Goal: Information Seeking & Learning: Learn about a topic

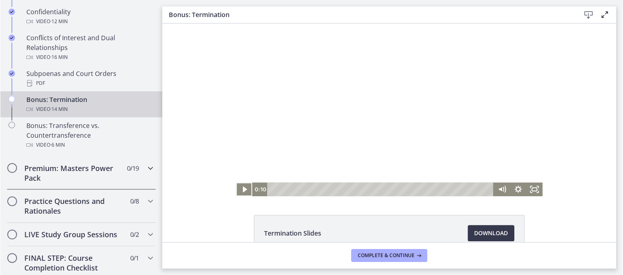
scroll to position [497, 0]
click at [242, 189] on icon "Play Video" at bounding box center [244, 189] width 5 height 7
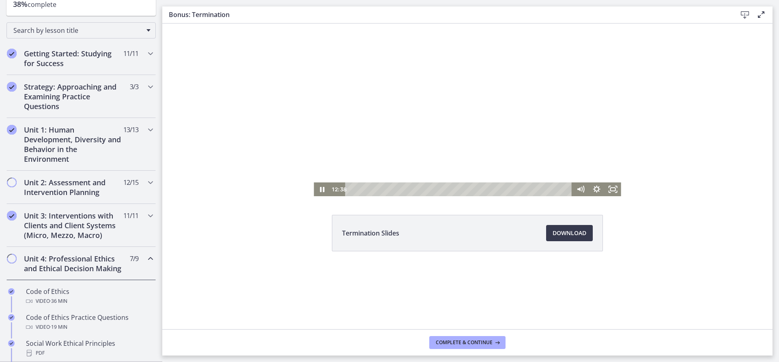
scroll to position [91, 0]
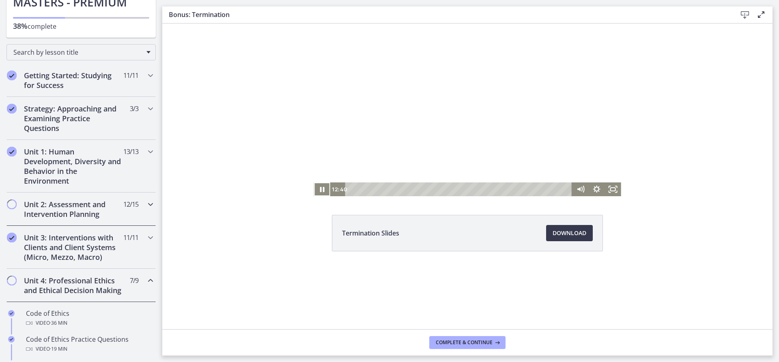
click at [137, 210] on div "Unit 2: Assessment and Intervention Planning 12 / 15 Completed" at bounding box center [80, 209] width 149 height 33
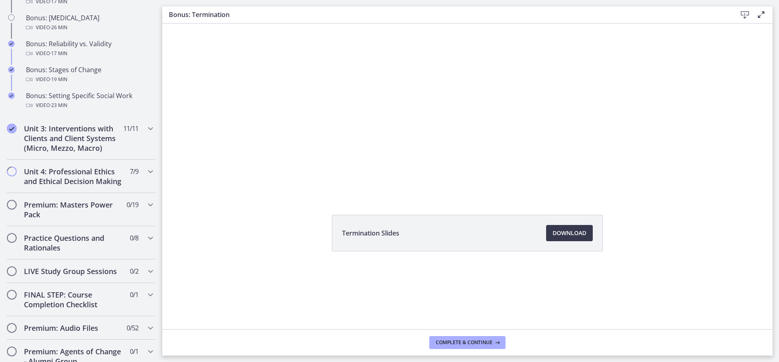
scroll to position [781, 0]
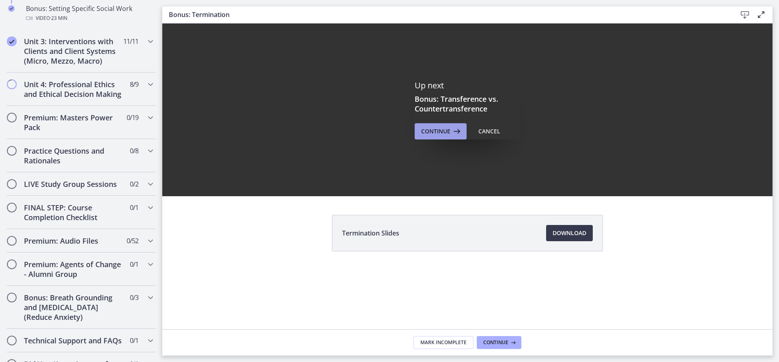
click at [450, 132] on icon at bounding box center [455, 132] width 11 height 10
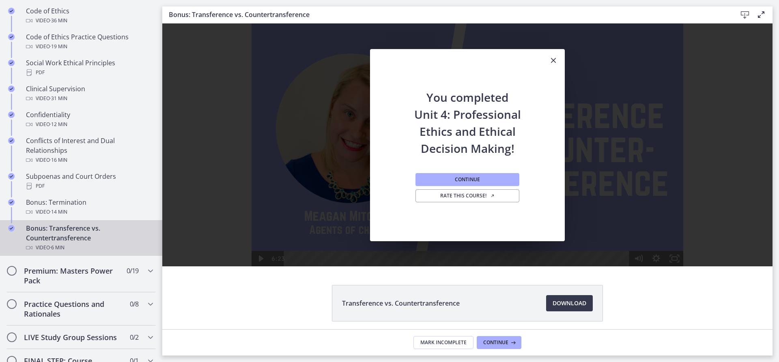
click at [431, 186] on div "Continue Rate this course!" at bounding box center [468, 199] width 104 height 84
click at [436, 182] on button "Continue" at bounding box center [468, 179] width 104 height 13
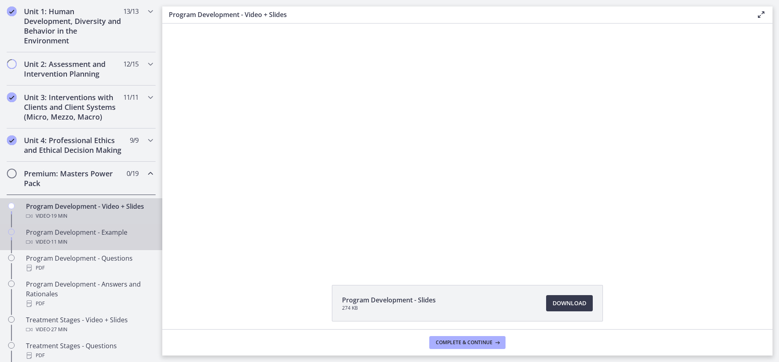
scroll to position [272, 0]
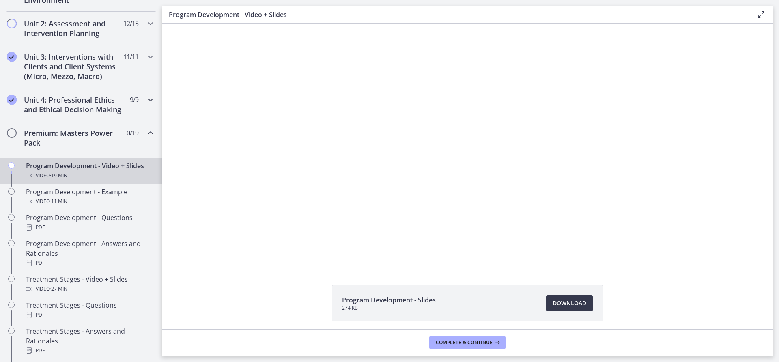
click at [146, 102] on icon "Chapters" at bounding box center [151, 100] width 10 height 10
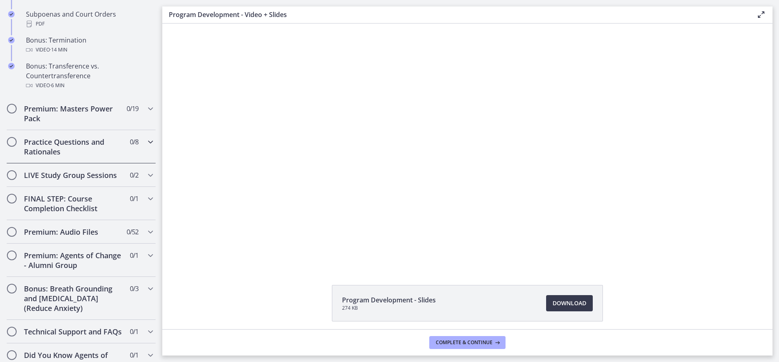
scroll to position [600, 0]
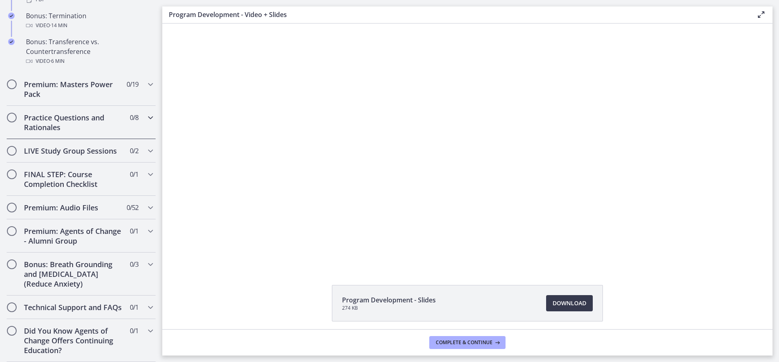
click at [146, 113] on icon "Chapters" at bounding box center [151, 118] width 10 height 10
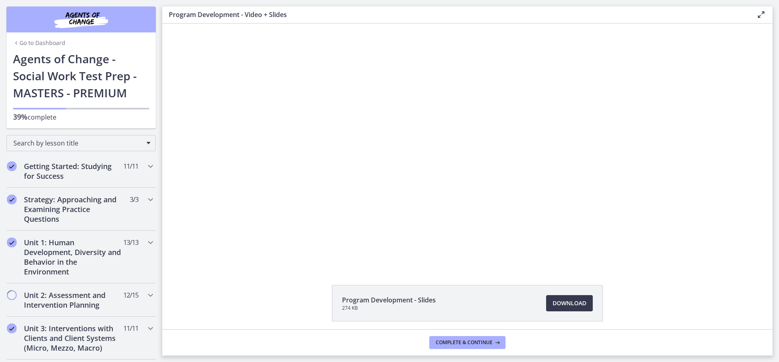
scroll to position [41, 0]
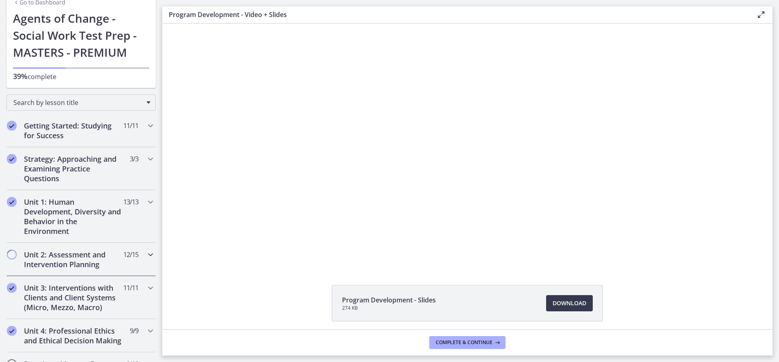
click at [142, 261] on div "Unit 2: Assessment and Intervention Planning 12 / 15 Completed" at bounding box center [80, 259] width 149 height 33
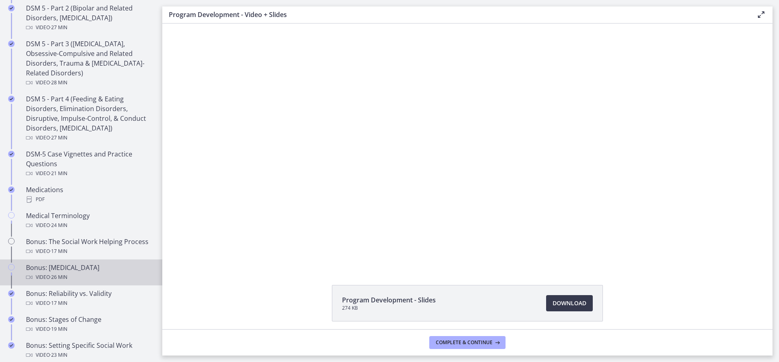
scroll to position [446, 0]
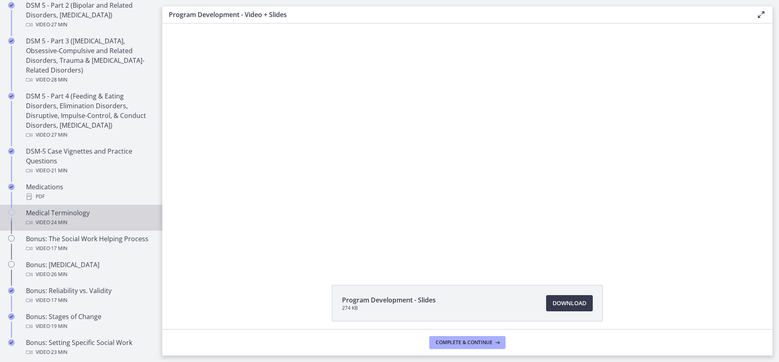
click at [43, 213] on div "Medical Terminology Video · 24 min" at bounding box center [89, 217] width 127 height 19
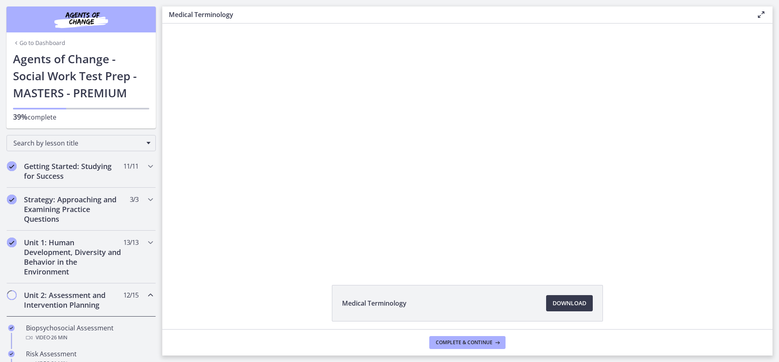
click at [47, 42] on link "Go to Dashboard" at bounding box center [39, 43] width 52 height 8
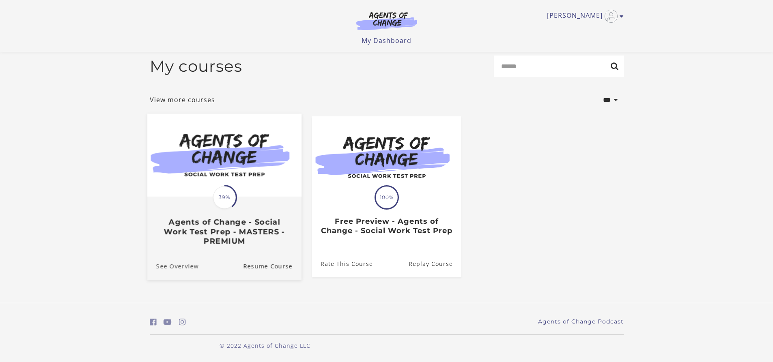
click at [181, 265] on link "See Overview" at bounding box center [173, 265] width 52 height 27
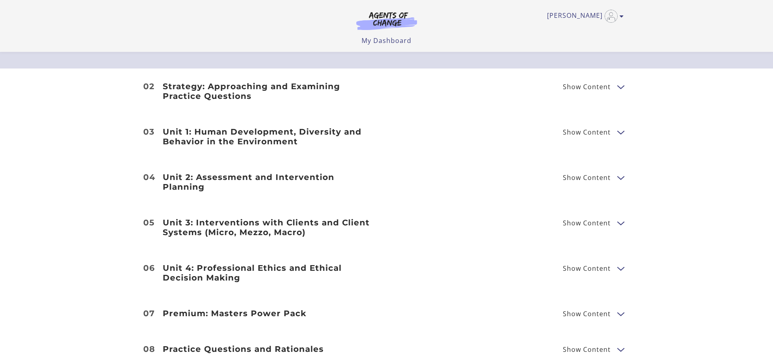
scroll to position [974, 0]
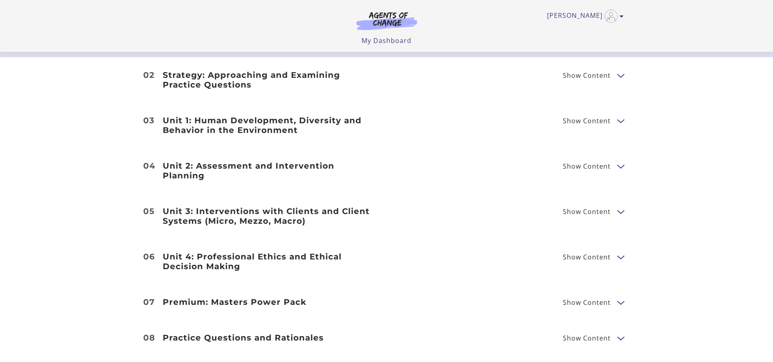
click at [621, 297] on button "Show Content" at bounding box center [620, 302] width 6 height 10
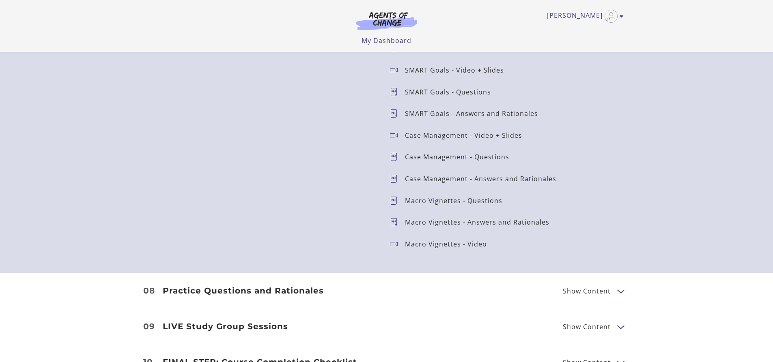
scroll to position [1461, 0]
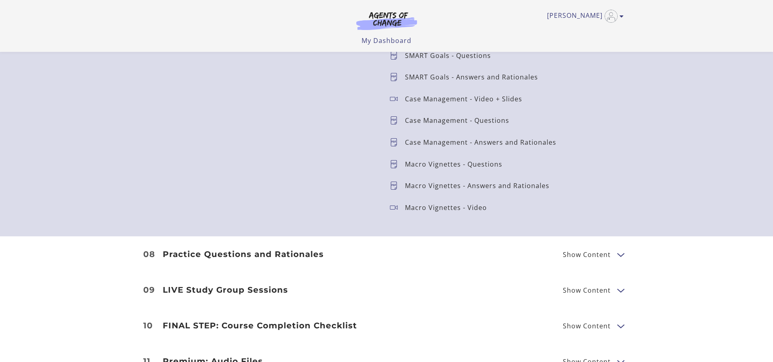
click at [617, 285] on button "Show Content" at bounding box center [620, 290] width 6 height 10
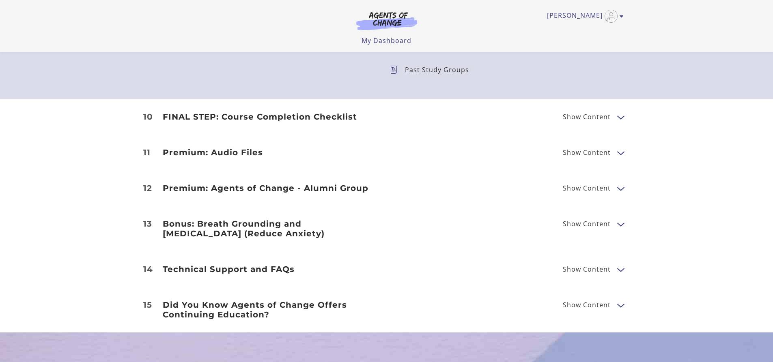
scroll to position [1704, 0]
click at [612, 300] on span "Show Content" at bounding box center [590, 305] width 54 height 10
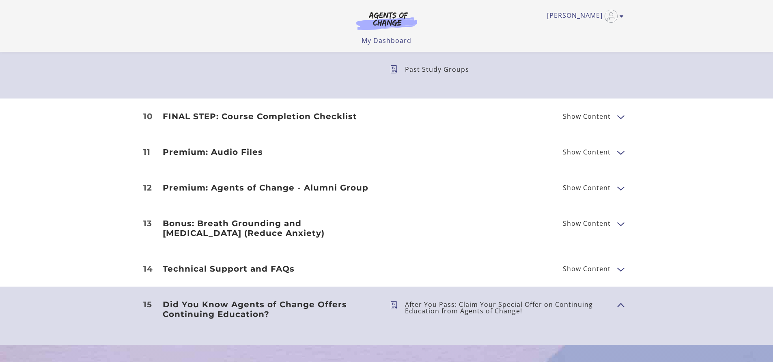
click at [585, 266] on span "Show Content" at bounding box center [587, 269] width 48 height 6
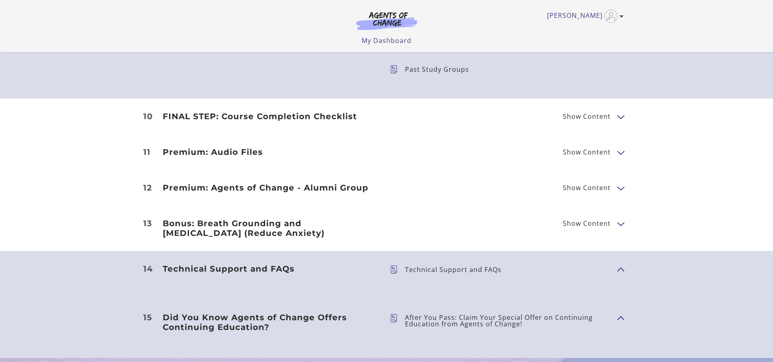
click at [478, 267] on p "Technical Support and FAQs" at bounding box center [456, 270] width 103 height 6
click at [563, 220] on span "Show Content" at bounding box center [587, 223] width 48 height 6
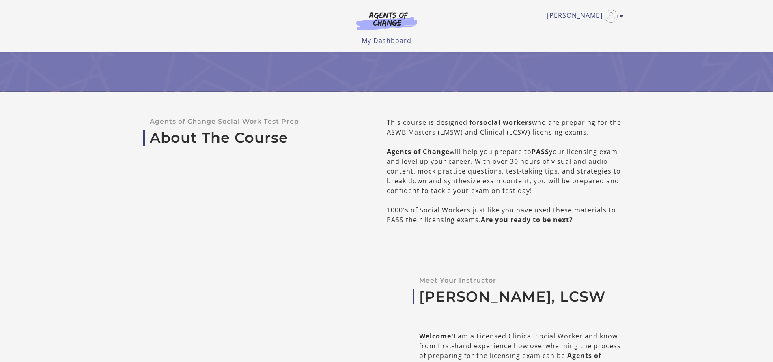
scroll to position [0, 0]
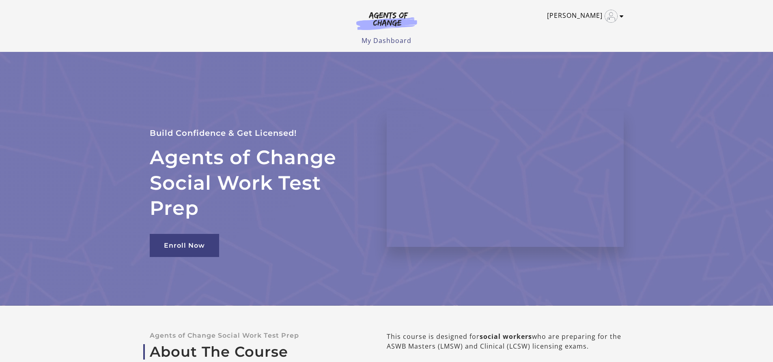
click at [610, 15] on img "Toggle menu" at bounding box center [611, 16] width 13 height 13
click at [578, 30] on link "My Account" at bounding box center [589, 30] width 71 height 14
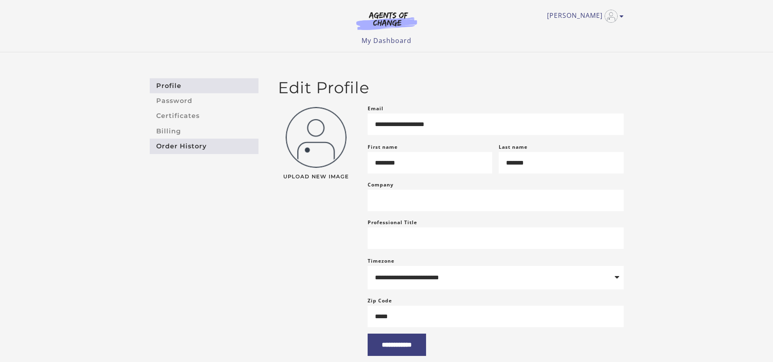
click at [166, 142] on link "Order History" at bounding box center [204, 146] width 109 height 15
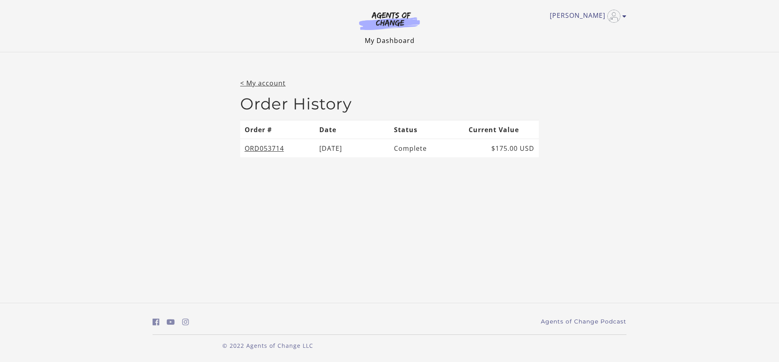
click at [372, 43] on link "My Dashboard" at bounding box center [390, 40] width 50 height 9
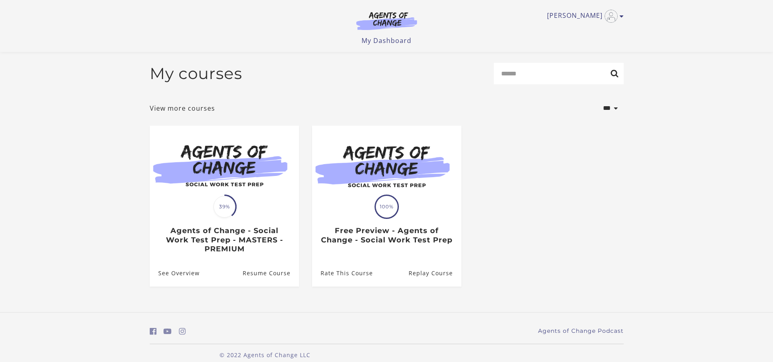
scroll to position [11, 0]
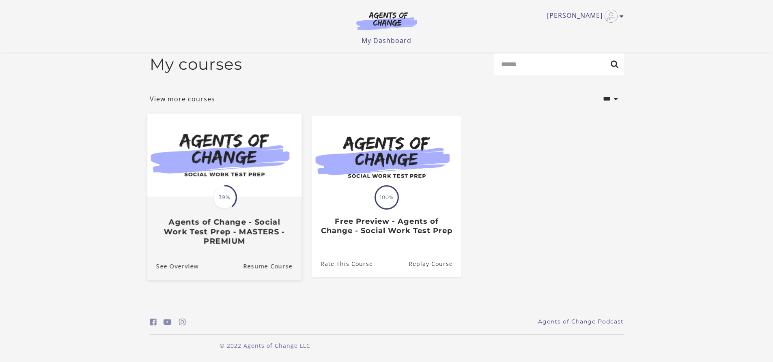
click at [276, 170] on img at bounding box center [224, 155] width 154 height 83
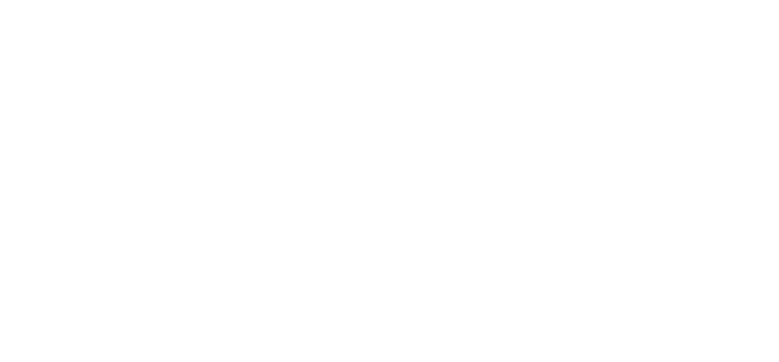
click at [252, 265] on body at bounding box center [389, 181] width 779 height 362
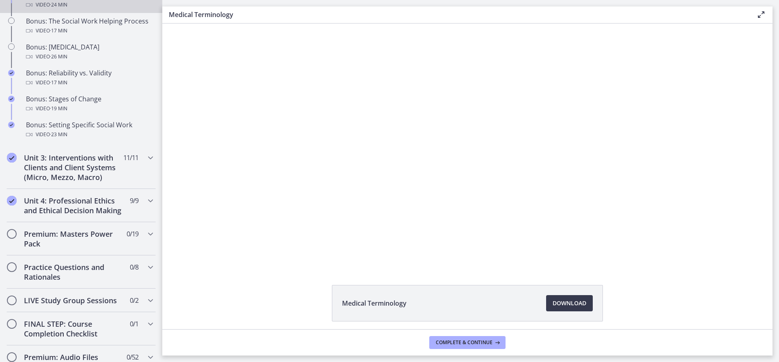
scroll to position [690, 0]
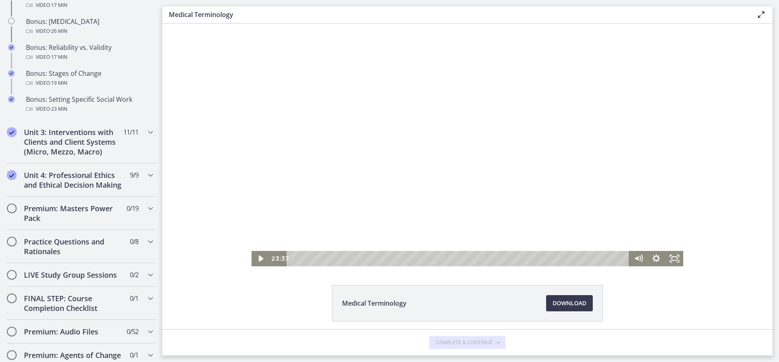
click at [673, 234] on div "Click for sound @keyframes VOLUME_SMALL_WAVE_FLASH { 0% { opacity: 0; } 33% { o…" at bounding box center [468, 145] width 432 height 243
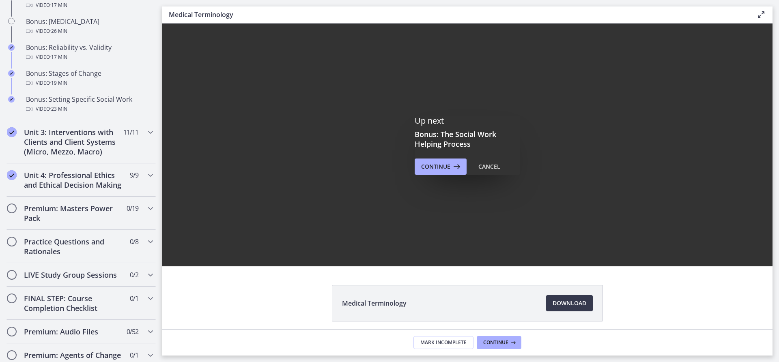
scroll to position [0, 0]
click at [430, 162] on span "Continue" at bounding box center [435, 167] width 29 height 10
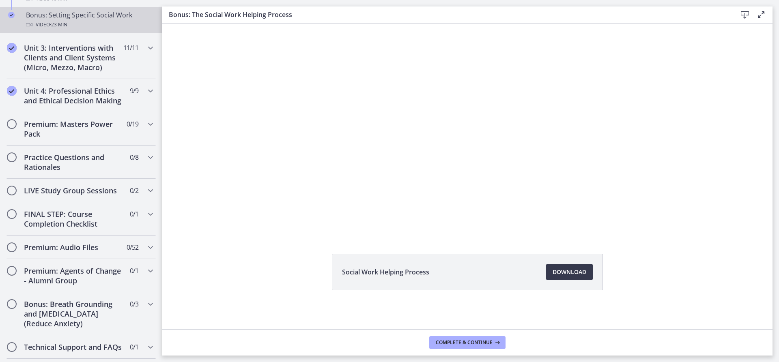
scroll to position [843, 0]
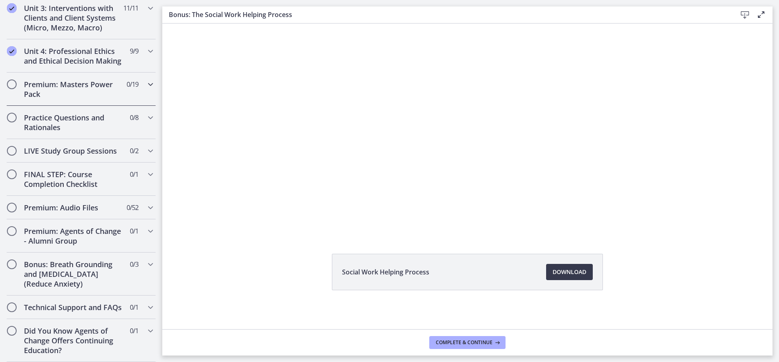
click at [137, 73] on div "Premium: Masters Power Pack 0 / 19 Completed" at bounding box center [80, 89] width 149 height 33
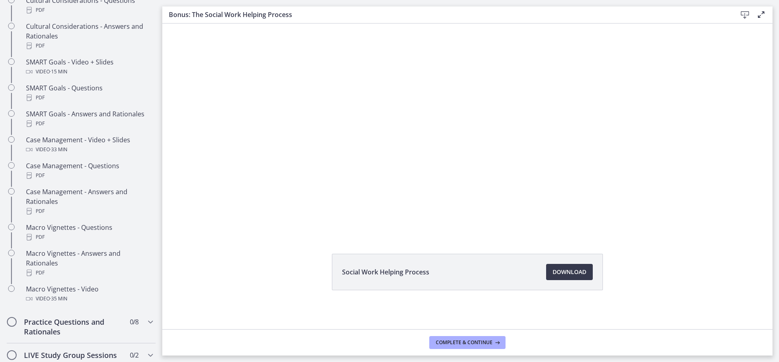
scroll to position [705, 0]
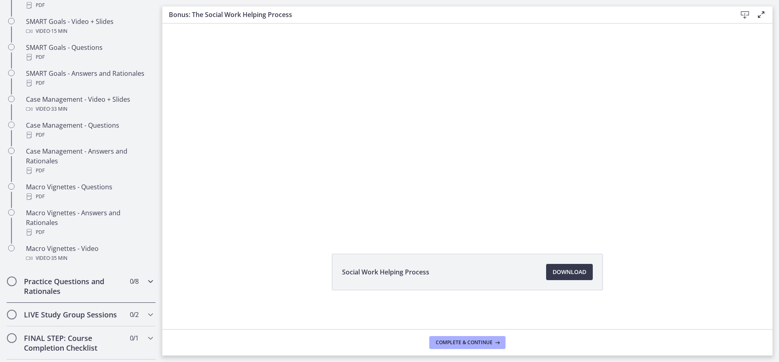
click at [97, 293] on h2 "Practice Questions and Rationales" at bounding box center [73, 286] width 99 height 19
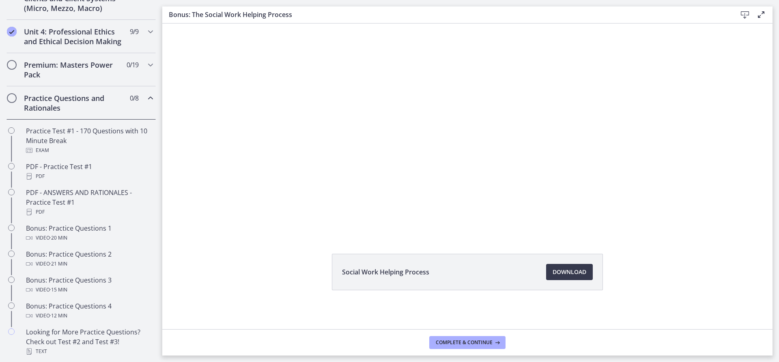
scroll to position [0, 0]
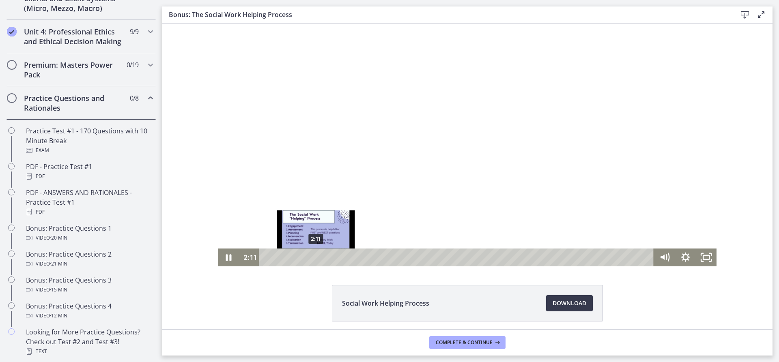
drag, startPoint x: 324, startPoint y: 259, endPoint x: 312, endPoint y: 258, distance: 12.2
click at [313, 258] on div "Playbar" at bounding box center [316, 258] width 6 height 6
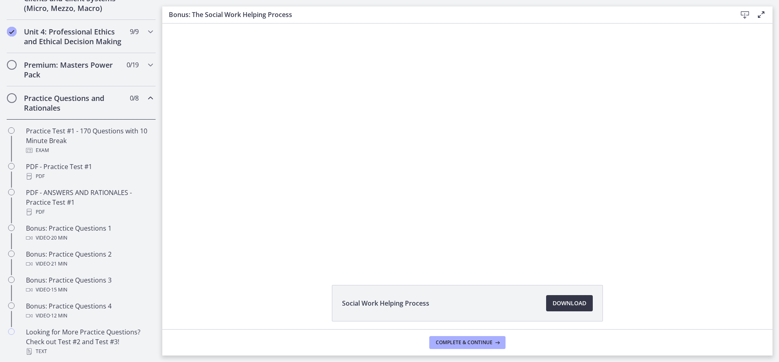
click at [584, 302] on link "Download Opens in a new window" at bounding box center [569, 303] width 47 height 16
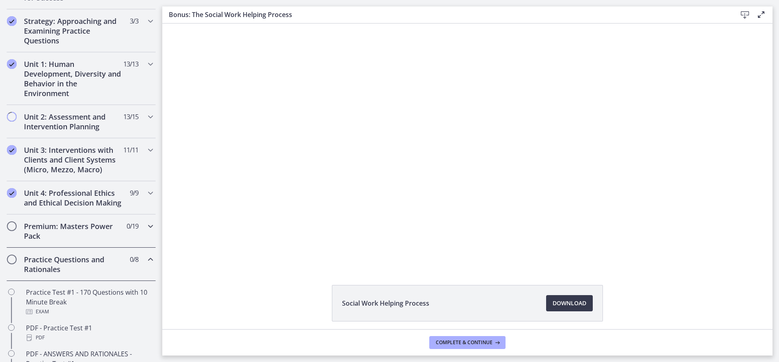
scroll to position [178, 0]
click at [139, 114] on div "Unit 2: Assessment and Intervention Planning 13 / 15 Completed" at bounding box center [80, 122] width 149 height 33
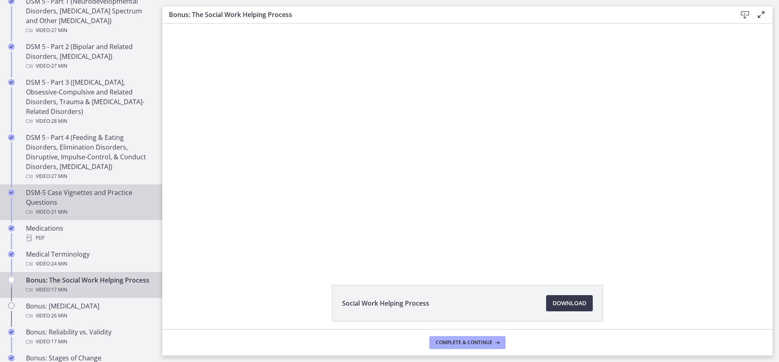
scroll to position [421, 0]
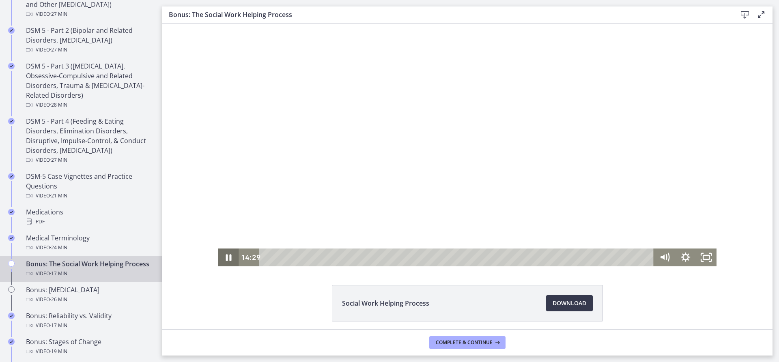
click at [223, 253] on icon "Pause" at bounding box center [228, 258] width 21 height 18
click at [300, 176] on div at bounding box center [467, 145] width 499 height 243
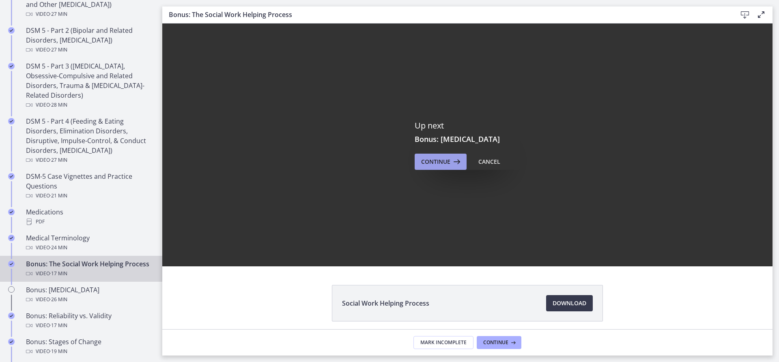
click at [440, 162] on span "Continue" at bounding box center [435, 162] width 29 height 10
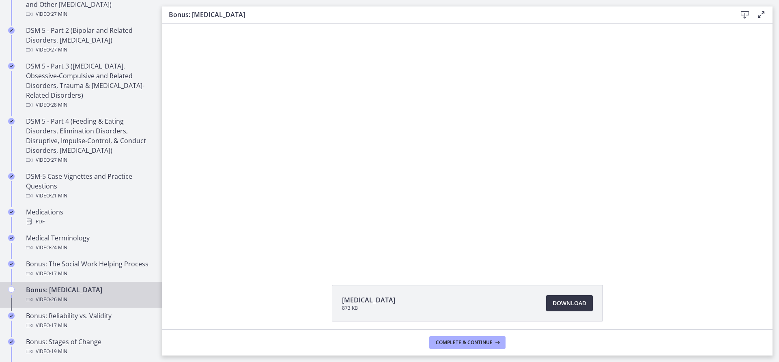
click at [561, 308] on span "Download Opens in a new window" at bounding box center [570, 304] width 34 height 10
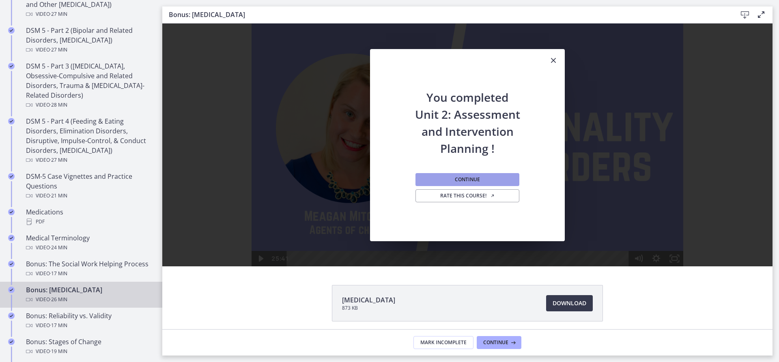
click at [480, 178] on button "Continue" at bounding box center [468, 179] width 104 height 13
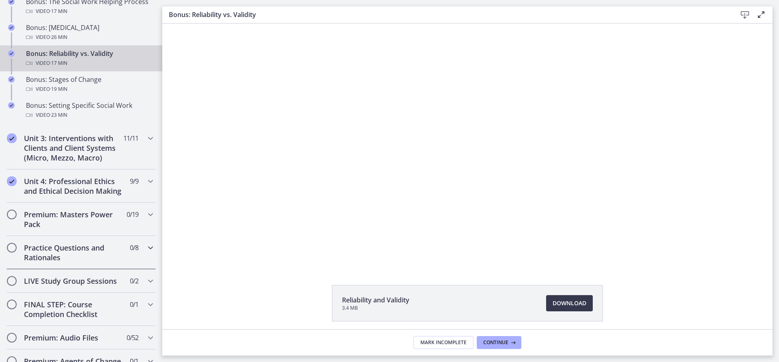
scroll to position [705, 0]
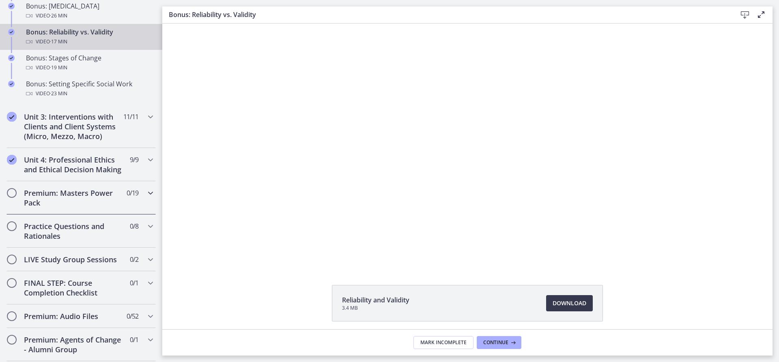
click at [9, 210] on div "Premium: Masters Power Pack 0 / 19 Completed" at bounding box center [80, 197] width 149 height 33
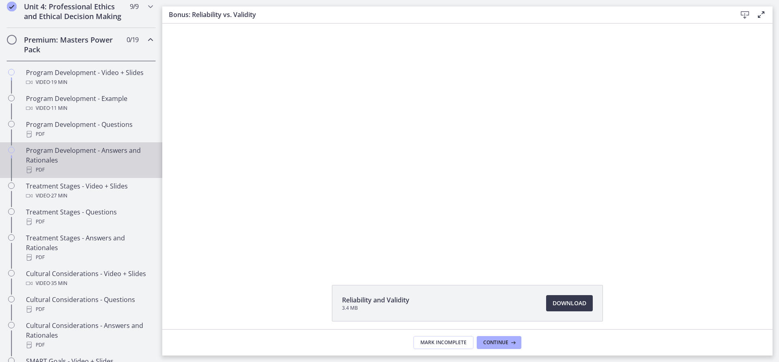
scroll to position [340, 0]
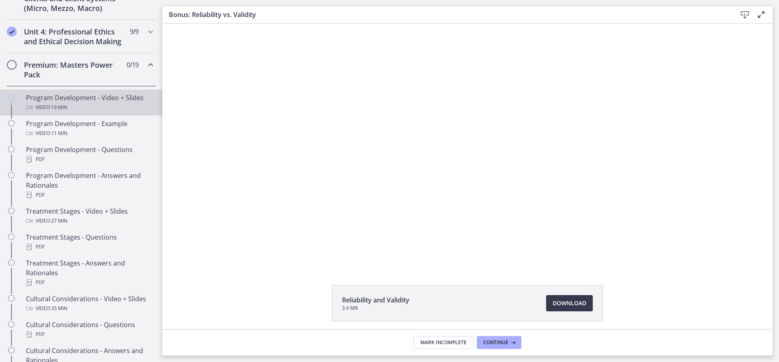
click at [75, 112] on div "Video · 19 min" at bounding box center [89, 108] width 127 height 10
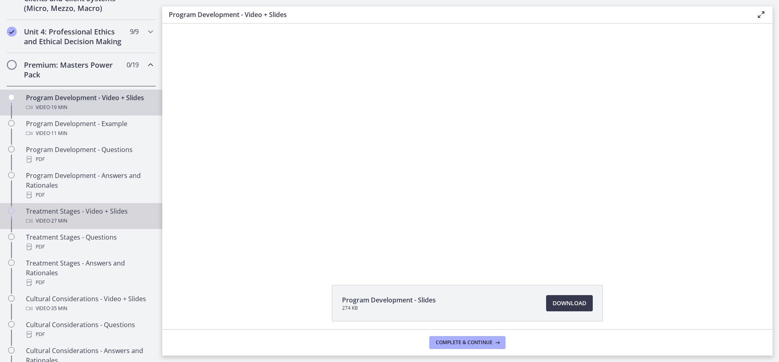
click at [70, 225] on div "Treatment Stages - Video + Slides Video · 27 min" at bounding box center [89, 216] width 127 height 19
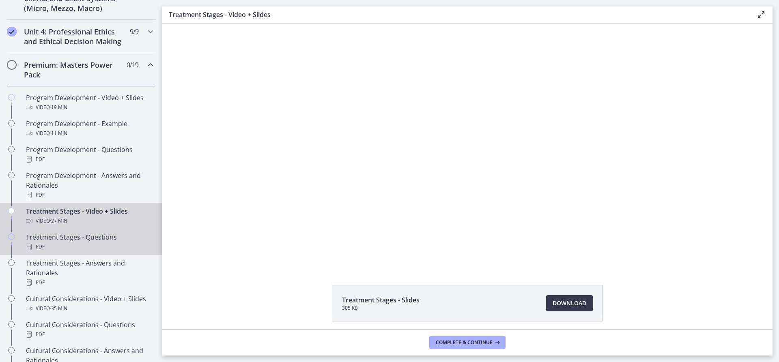
click at [49, 248] on div "Treatment Stages - Questions PDF" at bounding box center [89, 242] width 127 height 19
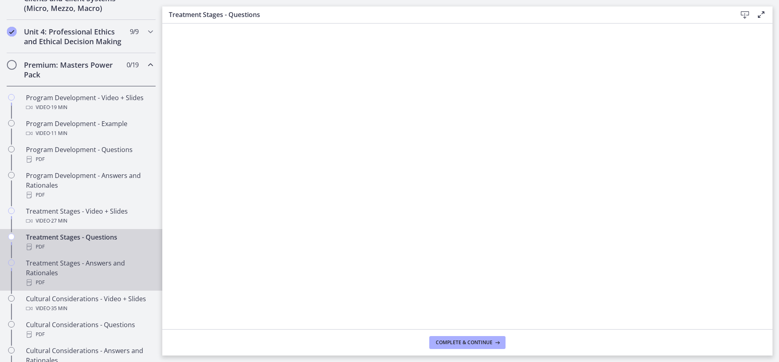
click at [89, 278] on div "Treatment Stages - Answers and Rationales PDF" at bounding box center [89, 273] width 127 height 29
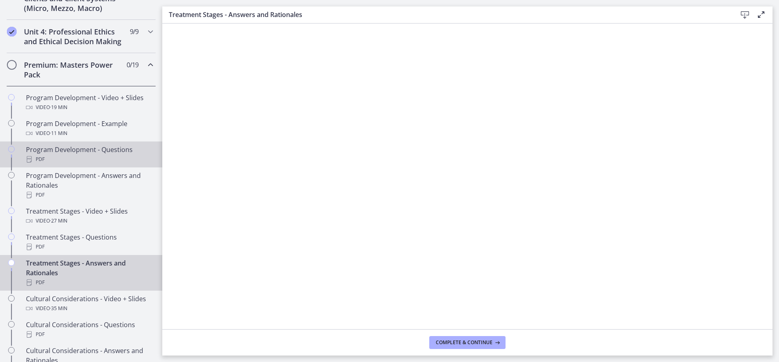
click at [70, 161] on div "Program Development - Questions PDF" at bounding box center [89, 154] width 127 height 19
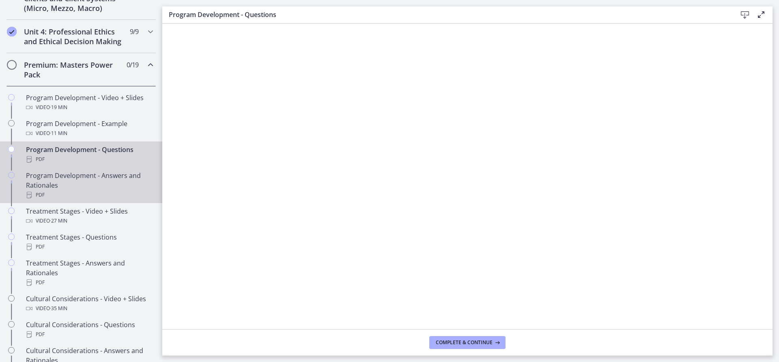
click at [83, 193] on div "Program Development - Answers and Rationales PDF" at bounding box center [89, 185] width 127 height 29
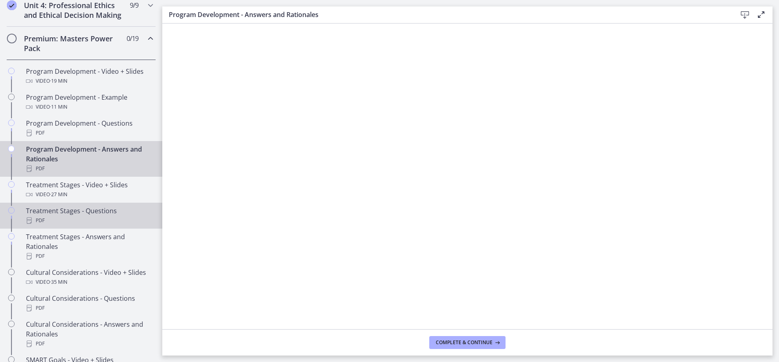
scroll to position [381, 0]
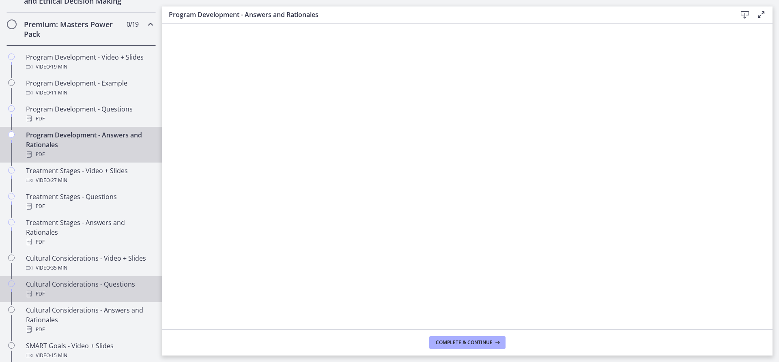
click at [99, 292] on div "Cultural Considerations - Questions PDF" at bounding box center [89, 289] width 127 height 19
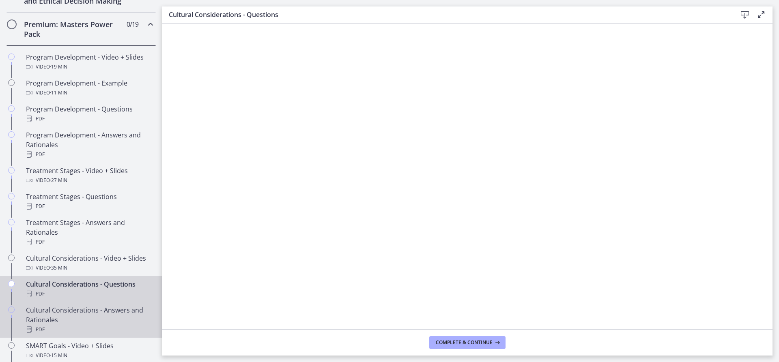
click at [88, 333] on div "Cultural Considerations - Answers and Rationales PDF" at bounding box center [89, 320] width 127 height 29
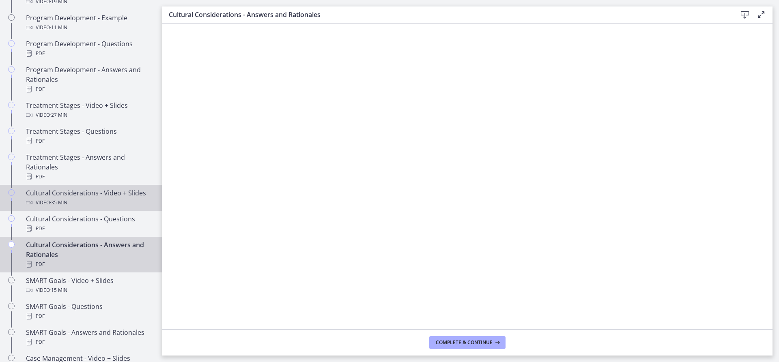
scroll to position [462, 0]
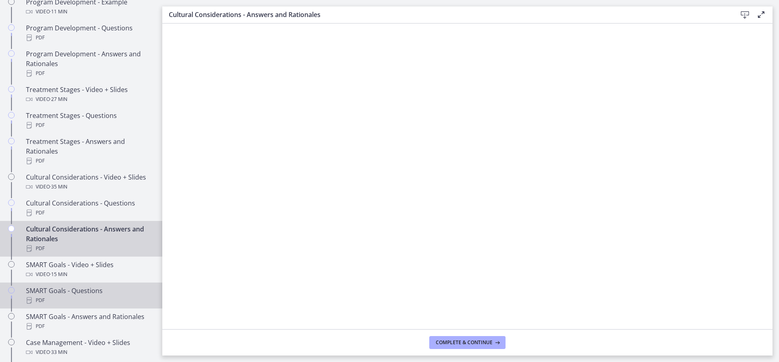
click at [62, 306] on div "PDF" at bounding box center [89, 301] width 127 height 10
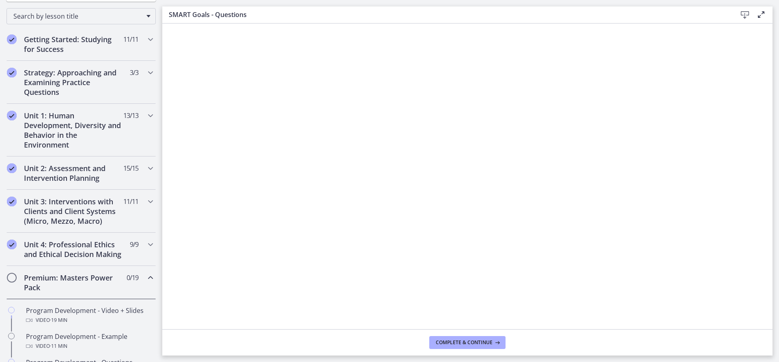
scroll to position [56, 0]
